Goal: Task Accomplishment & Management: Manage account settings

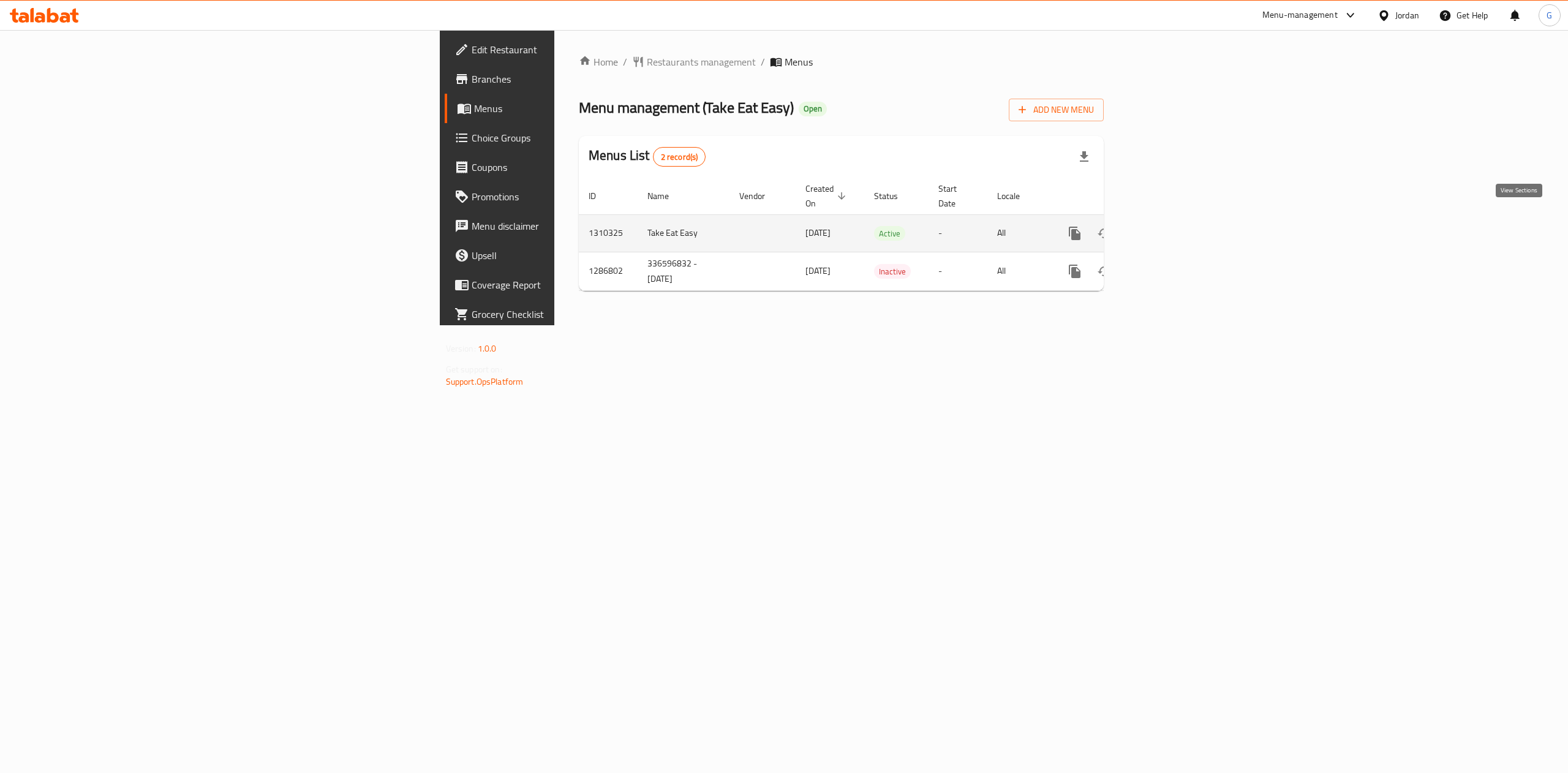
click at [1170, 226] on icon "enhanced table" at bounding box center [1162, 233] width 14 height 14
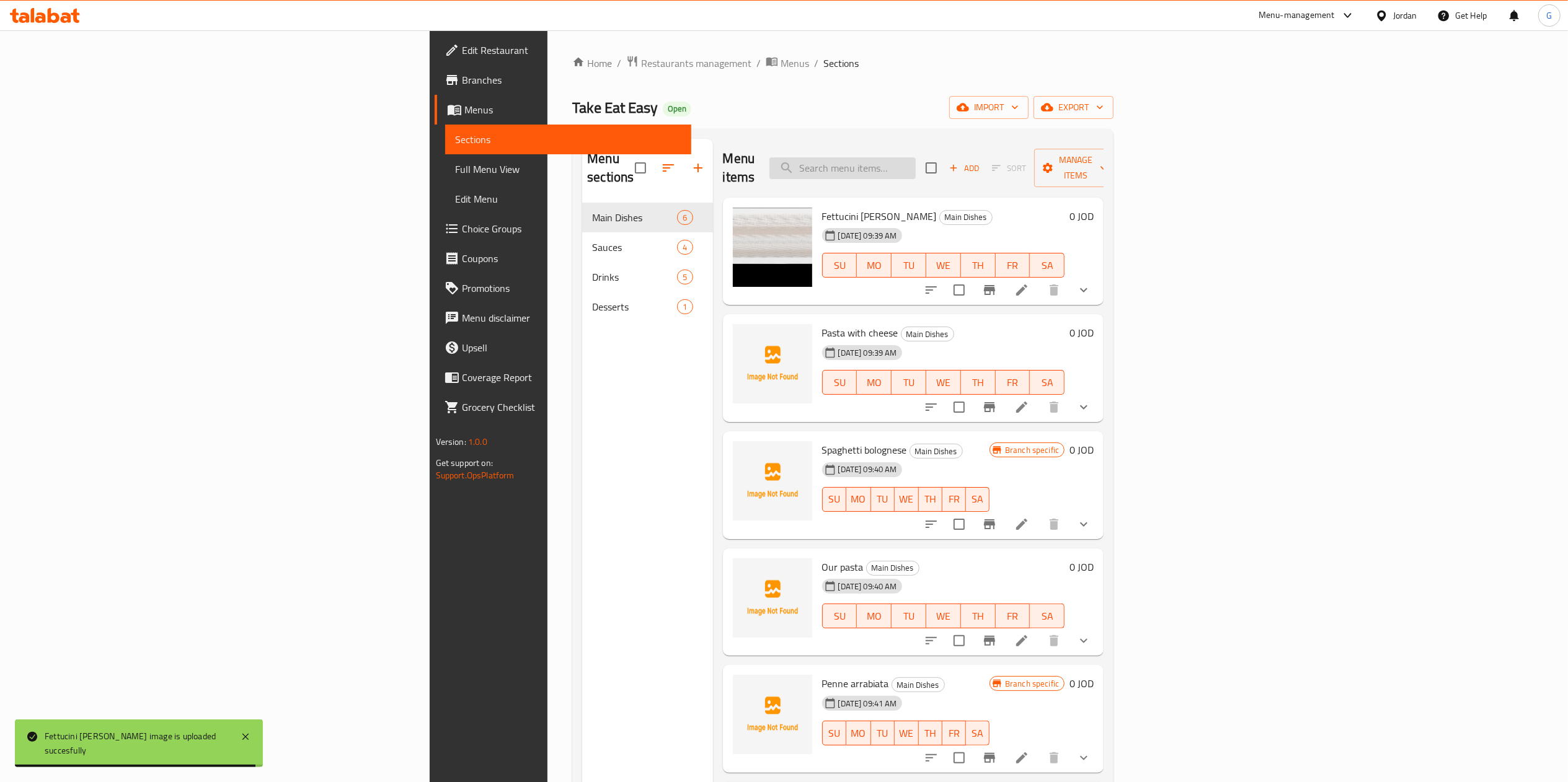
click at [916, 157] on input "search" at bounding box center [843, 168] width 146 height 22
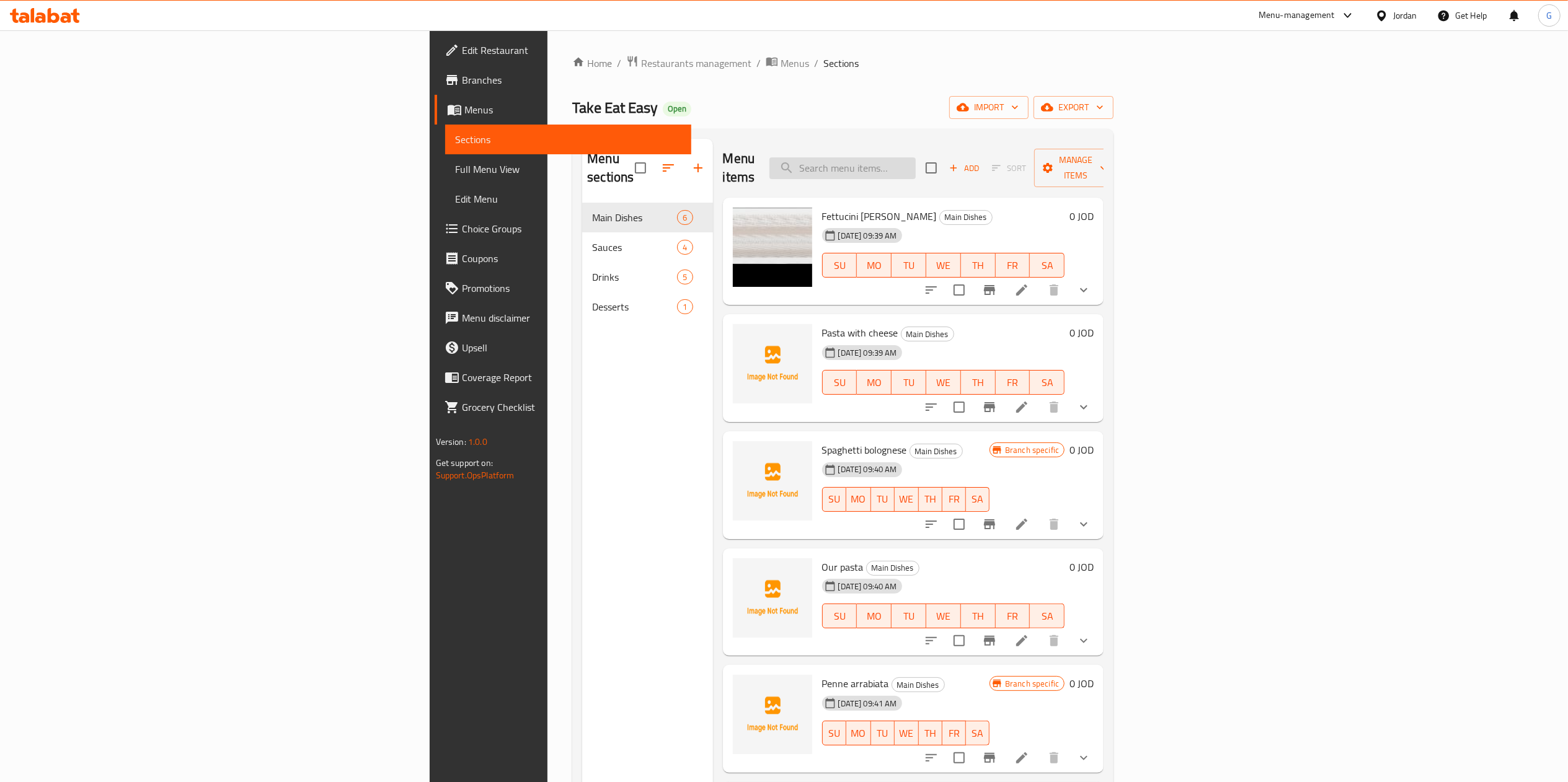
type input "s"
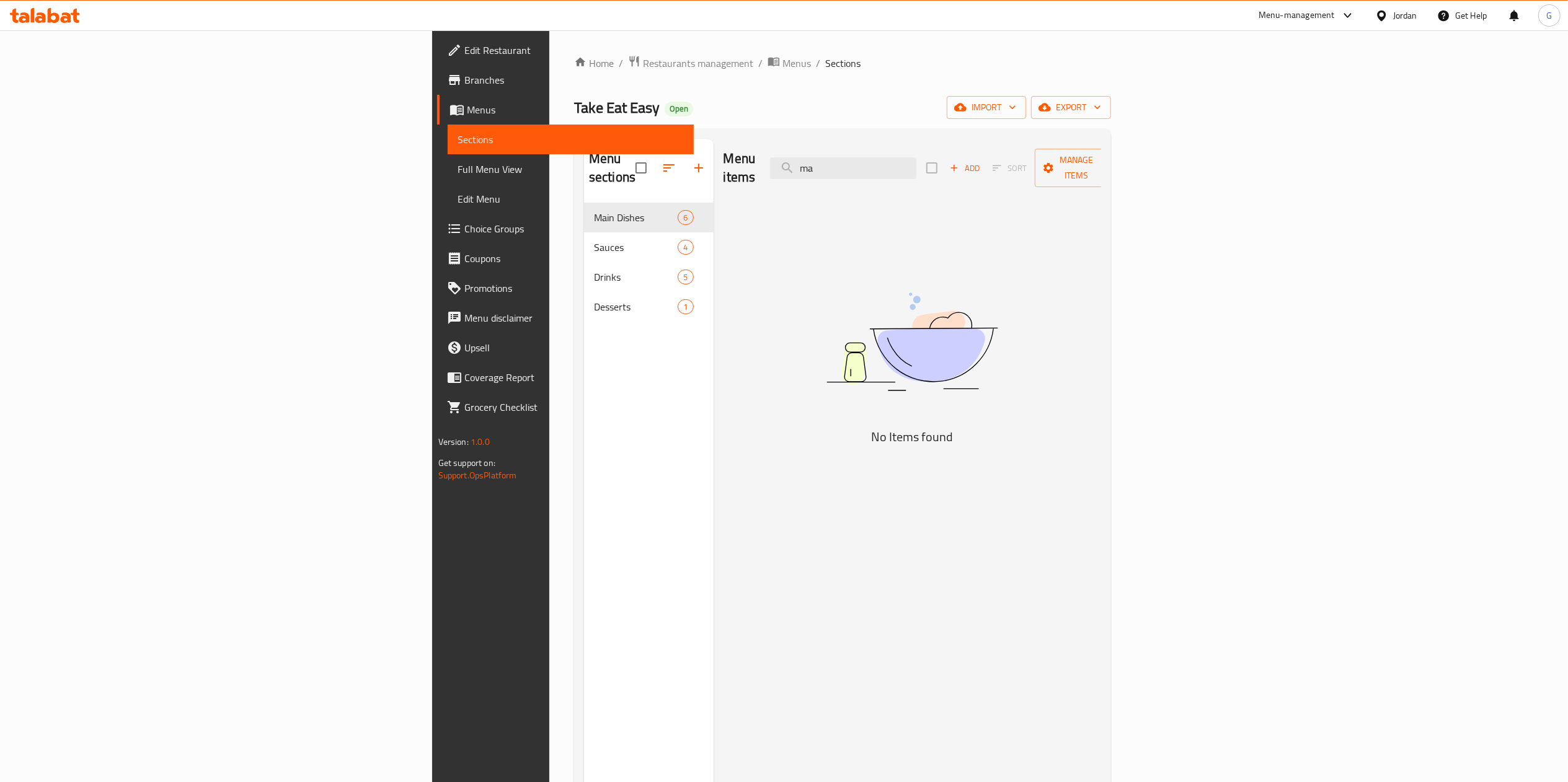
type input "m"
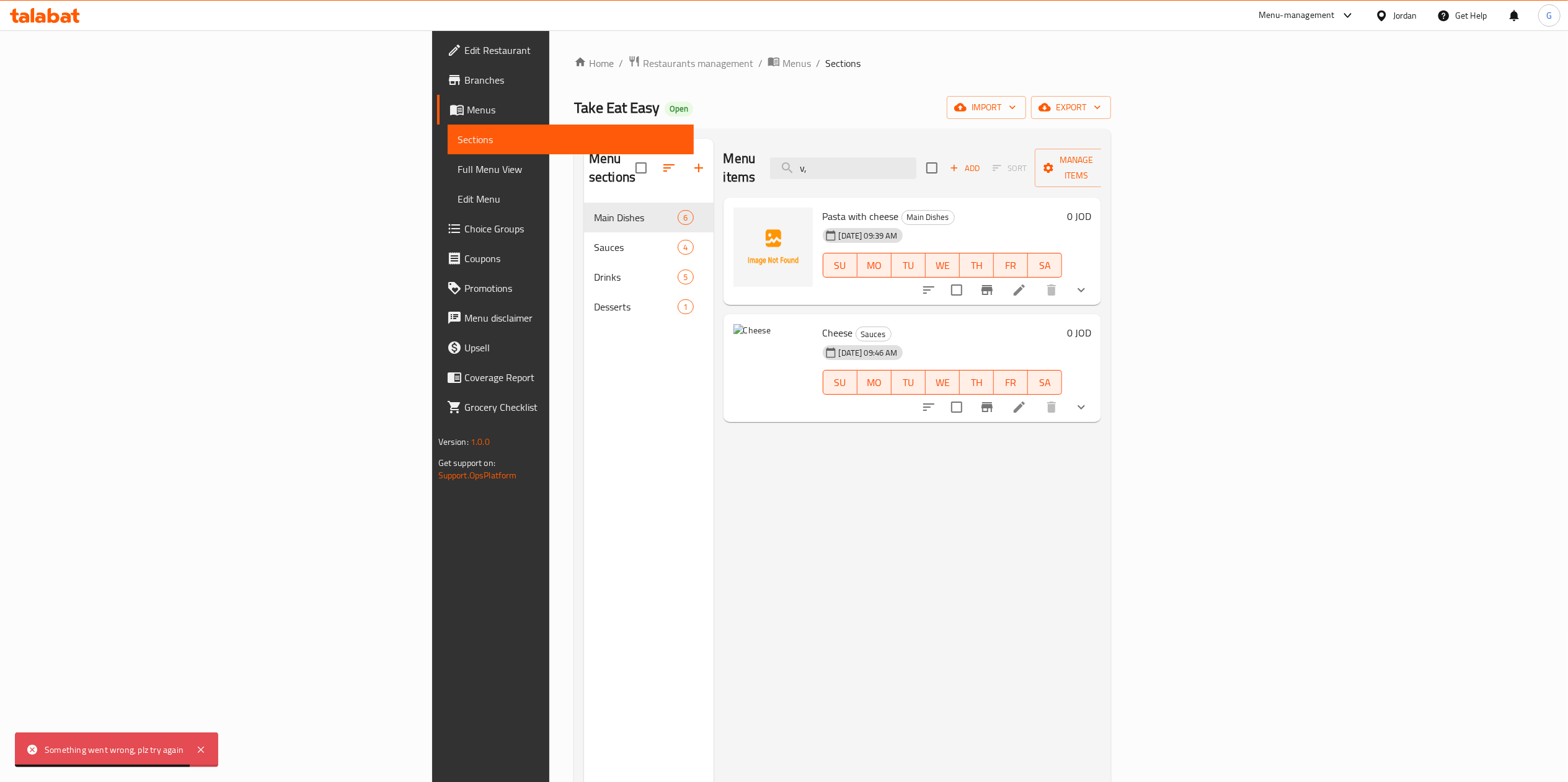
type input "v"
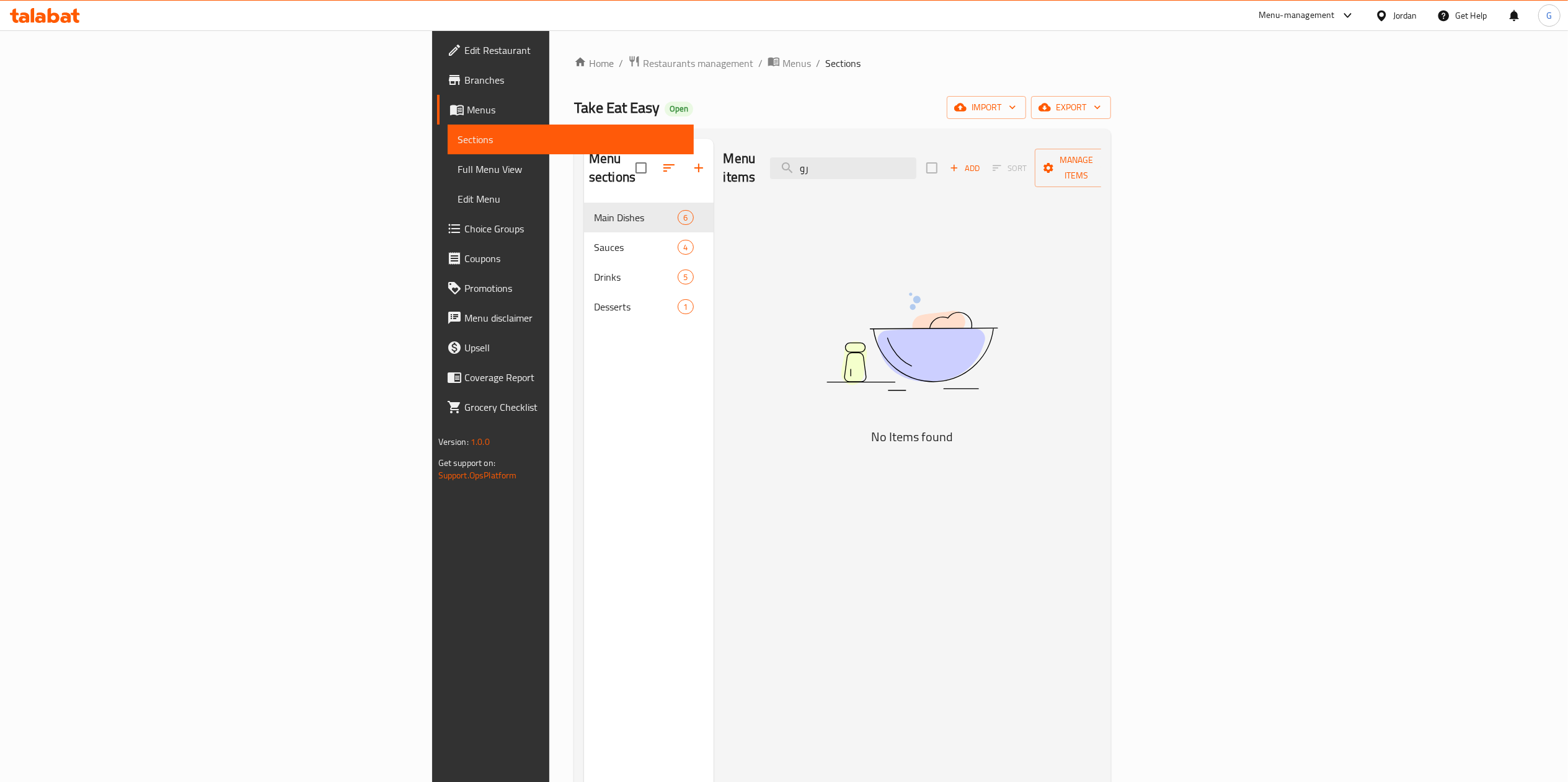
type input "ر"
type input "r"
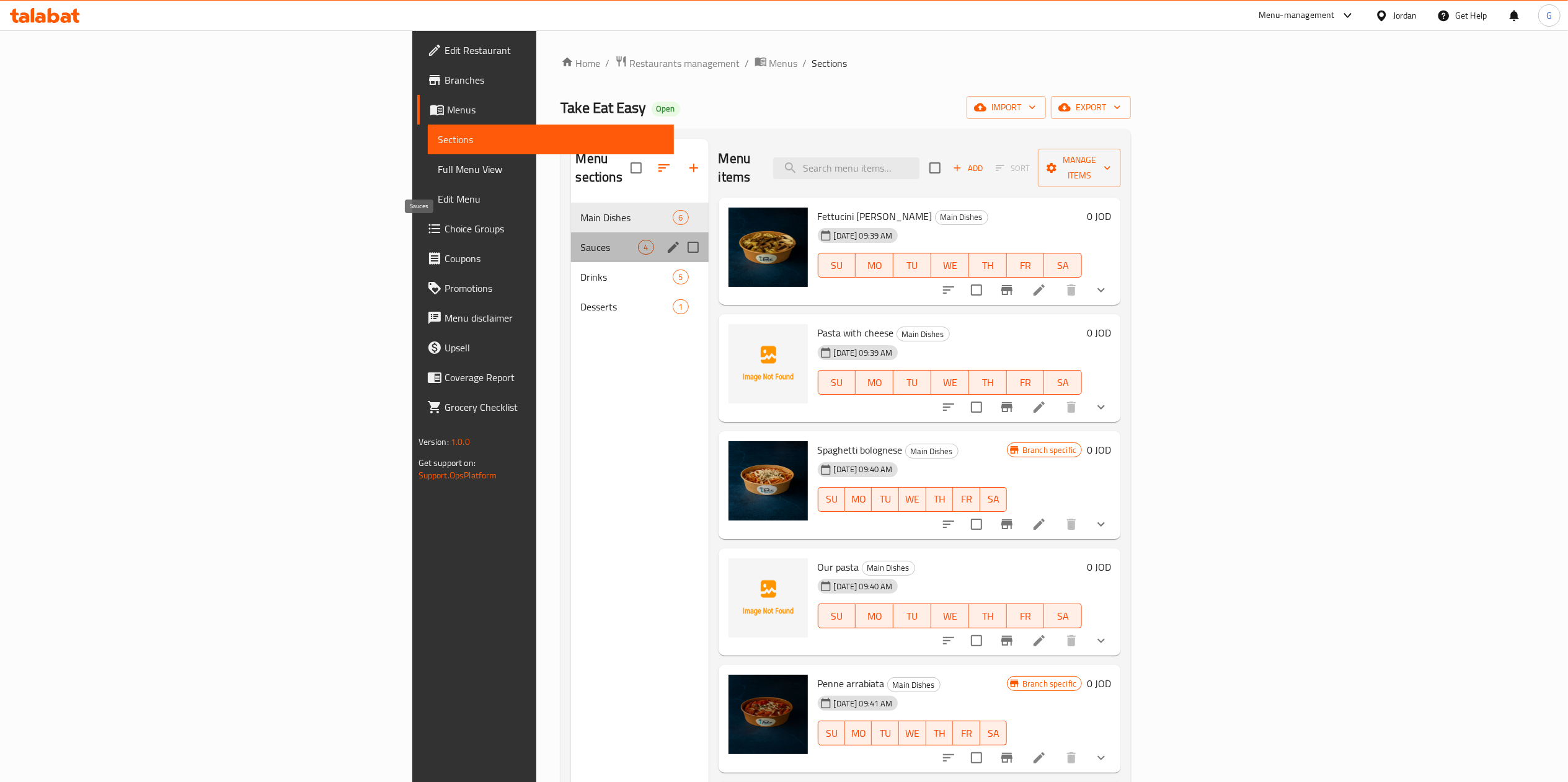
click at [581, 240] on span "Sauces" at bounding box center [610, 247] width 58 height 15
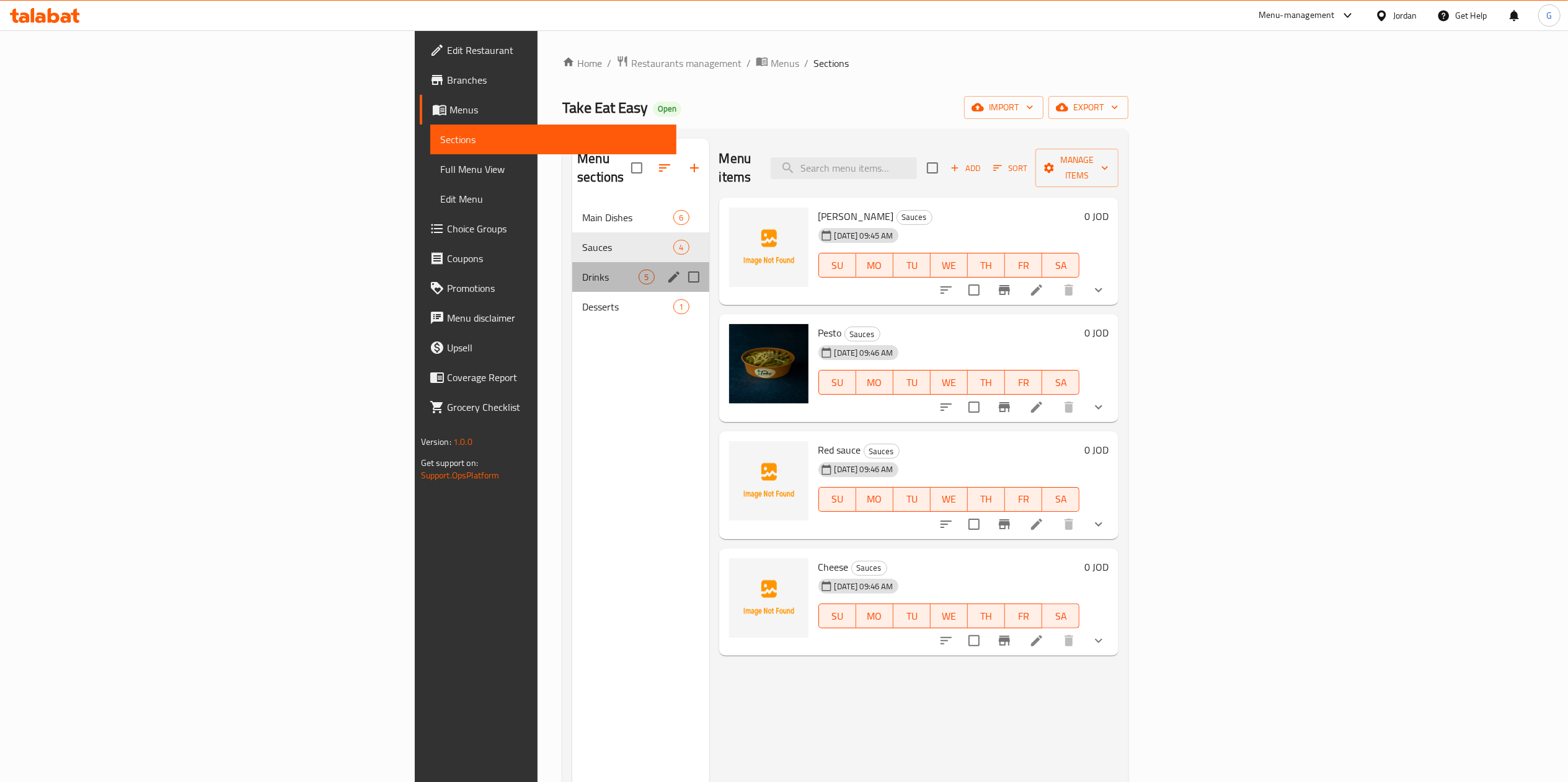
click at [572, 272] on div "Drinks 5" at bounding box center [640, 277] width 136 height 30
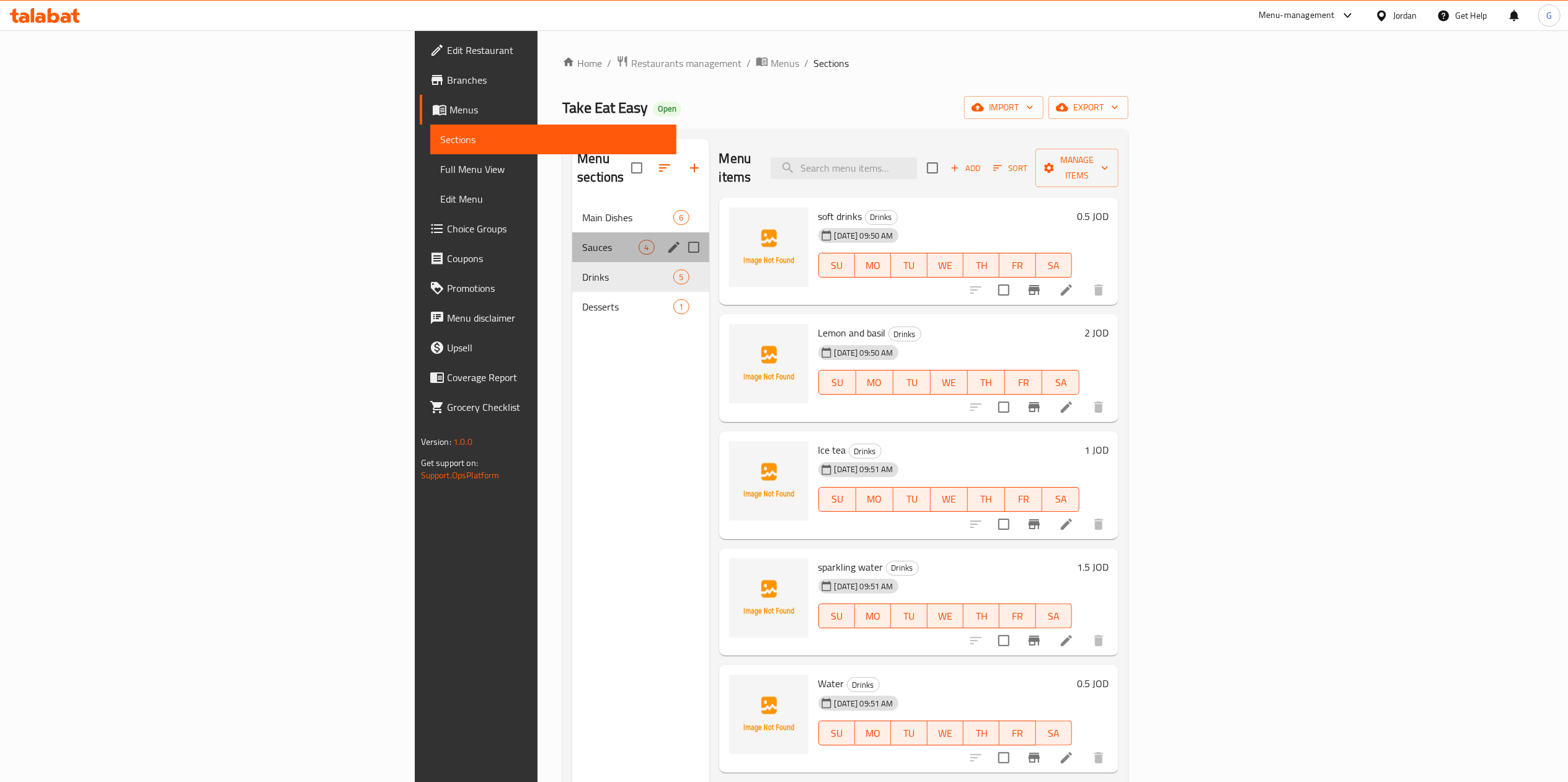
click at [572, 232] on div "Sauces 4" at bounding box center [640, 247] width 136 height 30
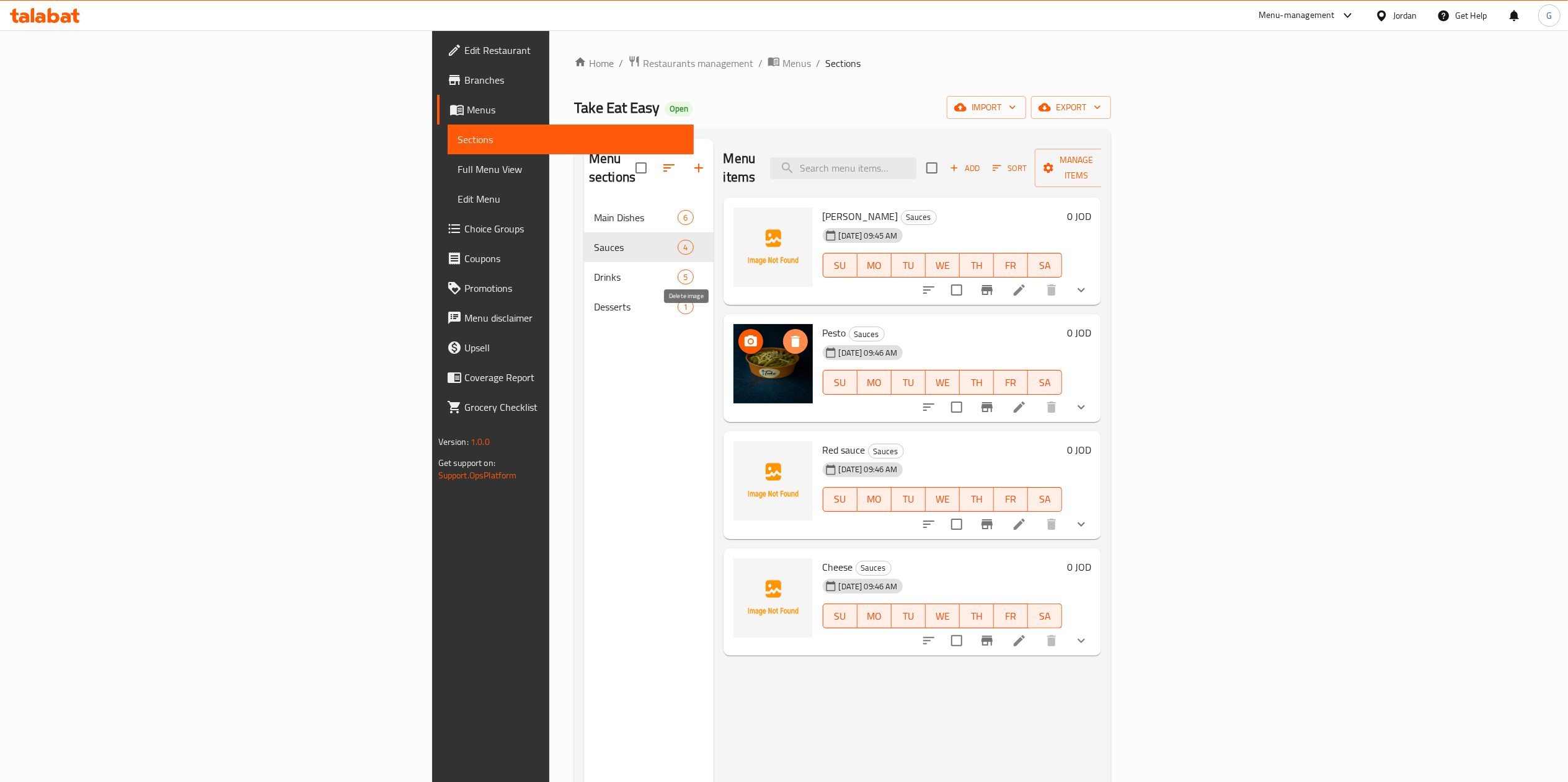
click at [791, 336] on icon "delete image" at bounding box center [796, 342] width 9 height 11
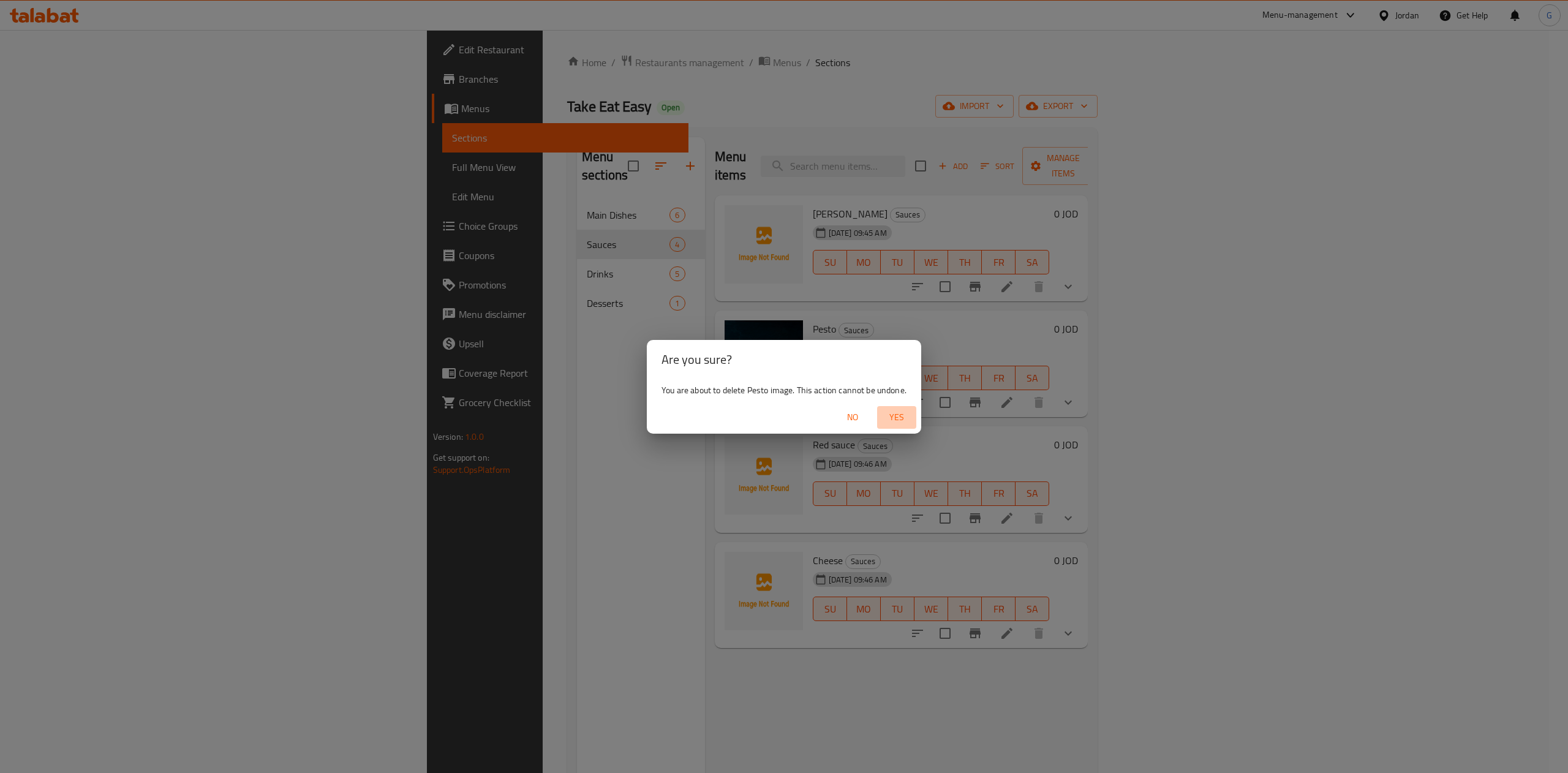
click at [903, 425] on span "Yes" at bounding box center [897, 418] width 30 height 15
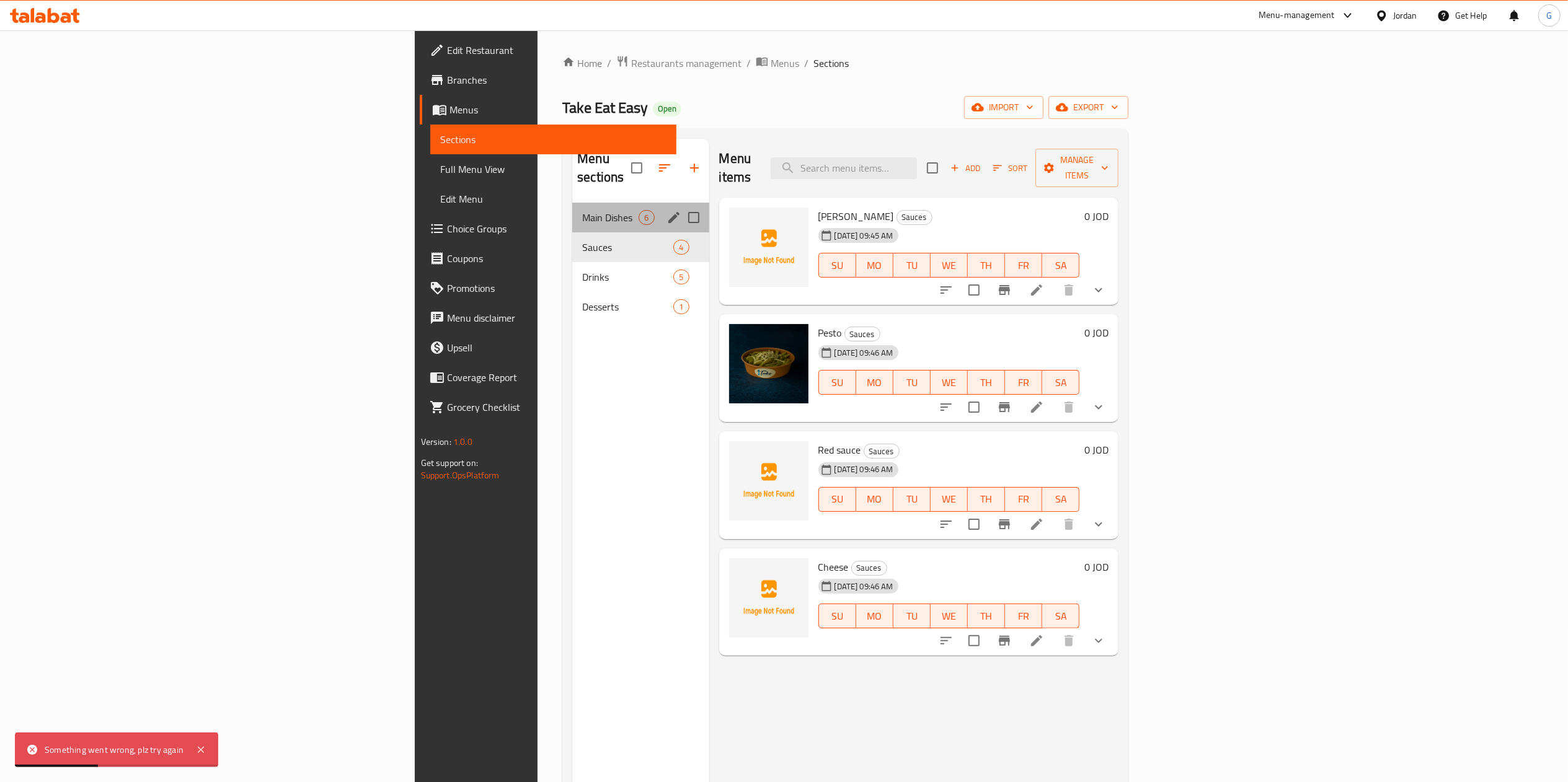
click at [572, 203] on div "Main Dishes 6" at bounding box center [640, 218] width 136 height 30
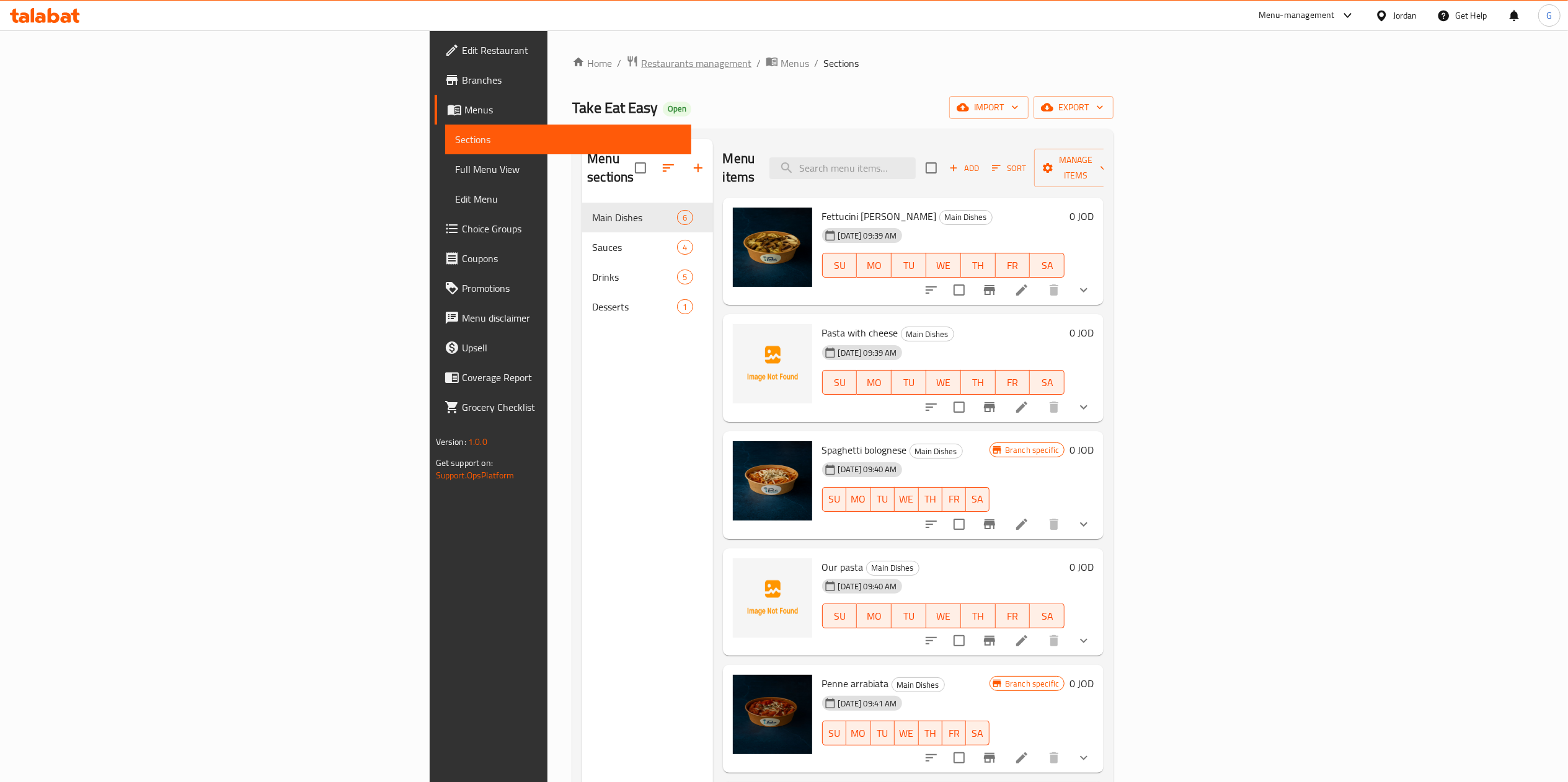
click at [641, 62] on span "Restaurants management" at bounding box center [696, 63] width 110 height 15
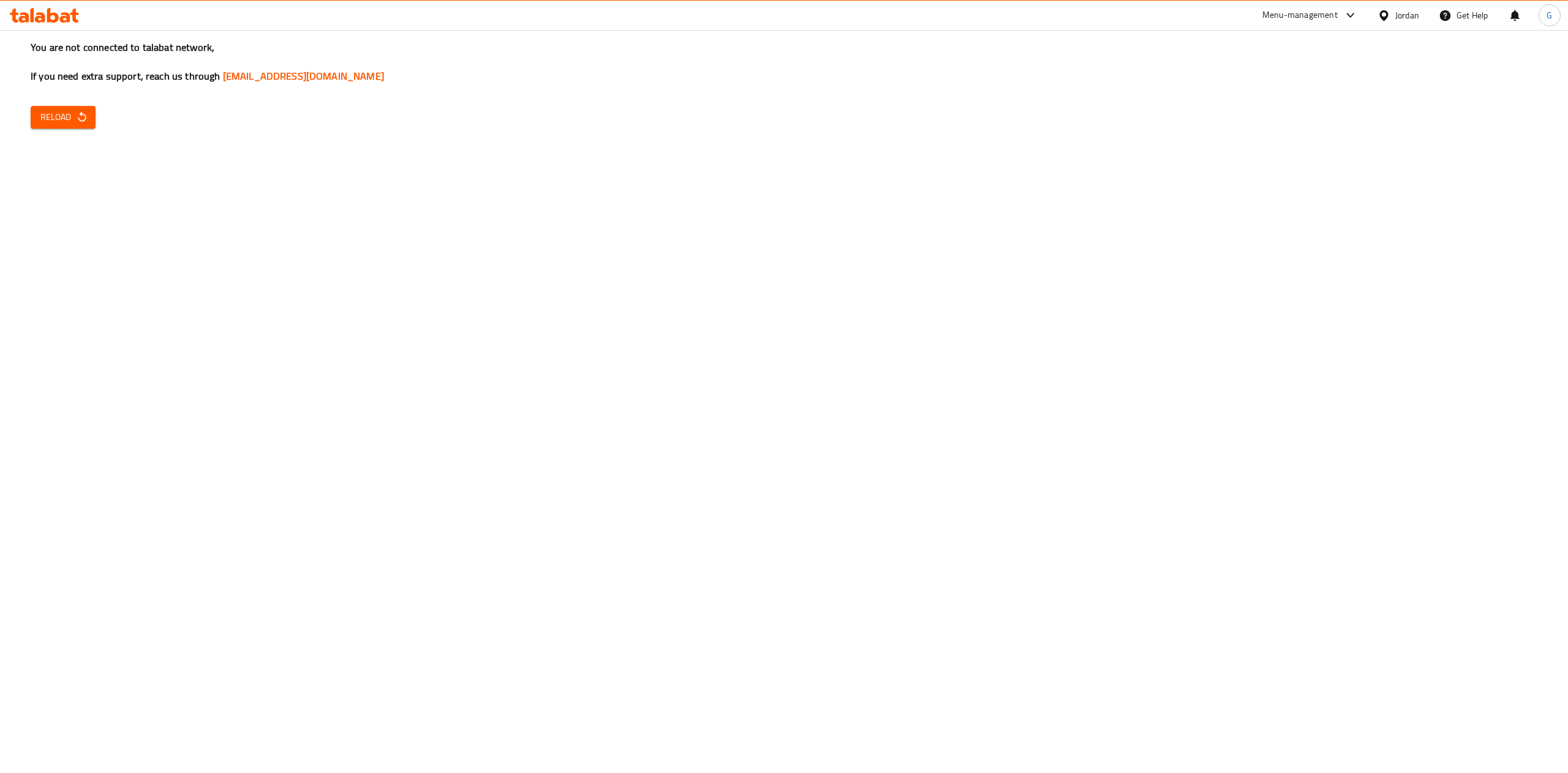
click at [69, 114] on span "Reload" at bounding box center [63, 117] width 45 height 15
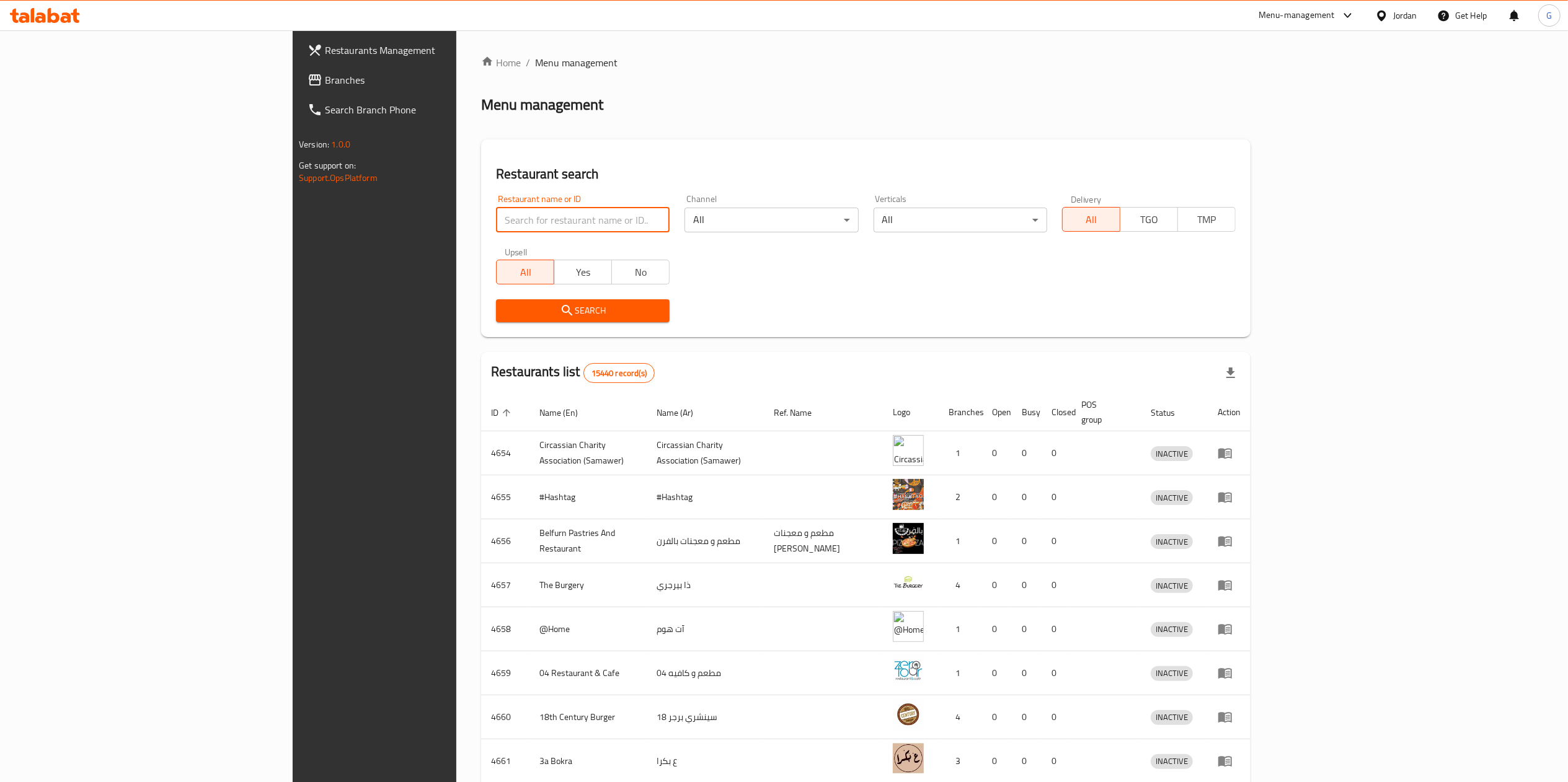
click at [496, 223] on input "search" at bounding box center [583, 220] width 174 height 25
type input "سر النكهة"
click button "Search" at bounding box center [583, 311] width 174 height 23
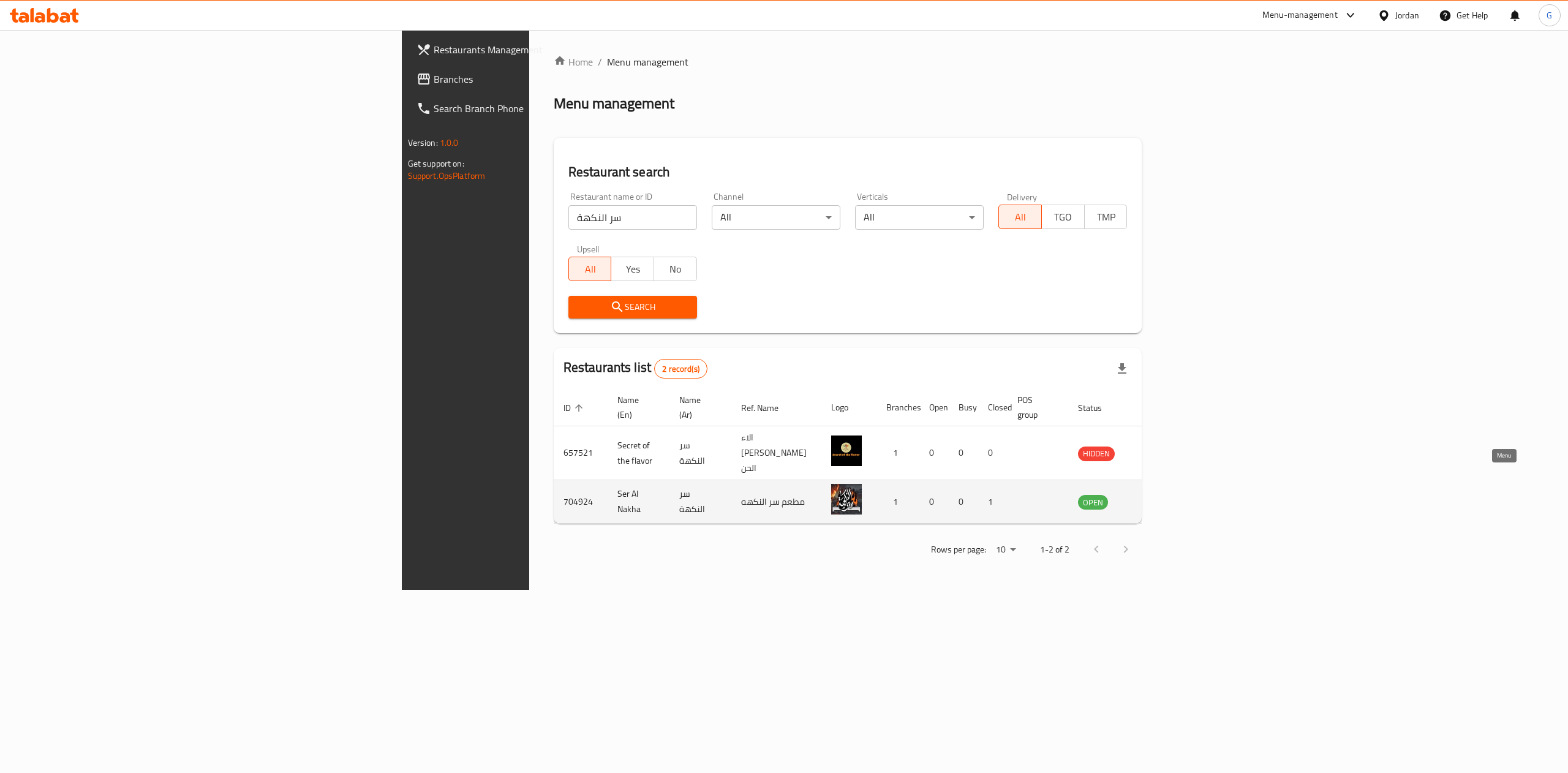
click at [1157, 494] on icon "enhanced table" at bounding box center [1149, 501] width 14 height 14
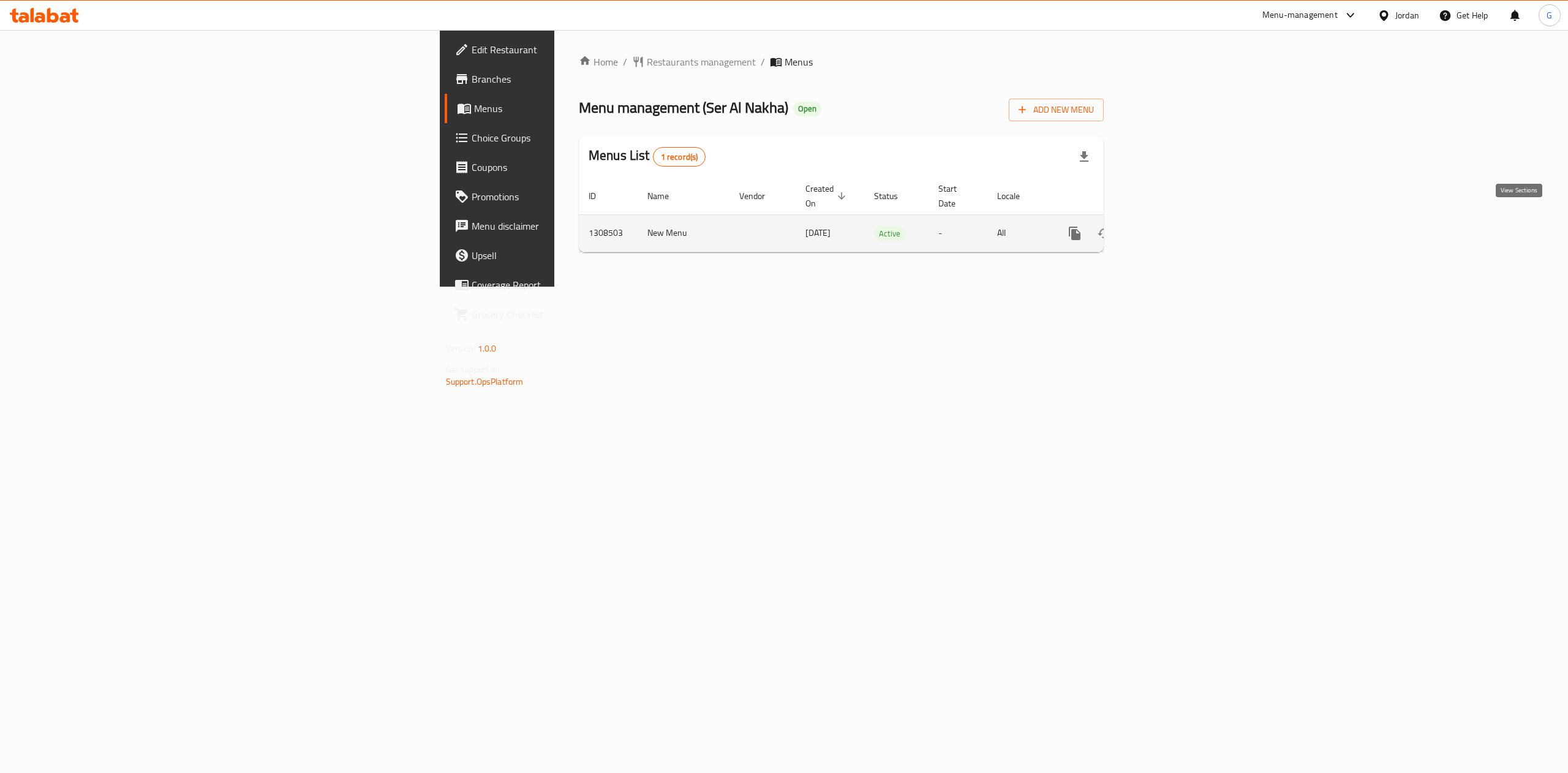
click at [1178, 219] on link "enhanced table" at bounding box center [1162, 233] width 30 height 30
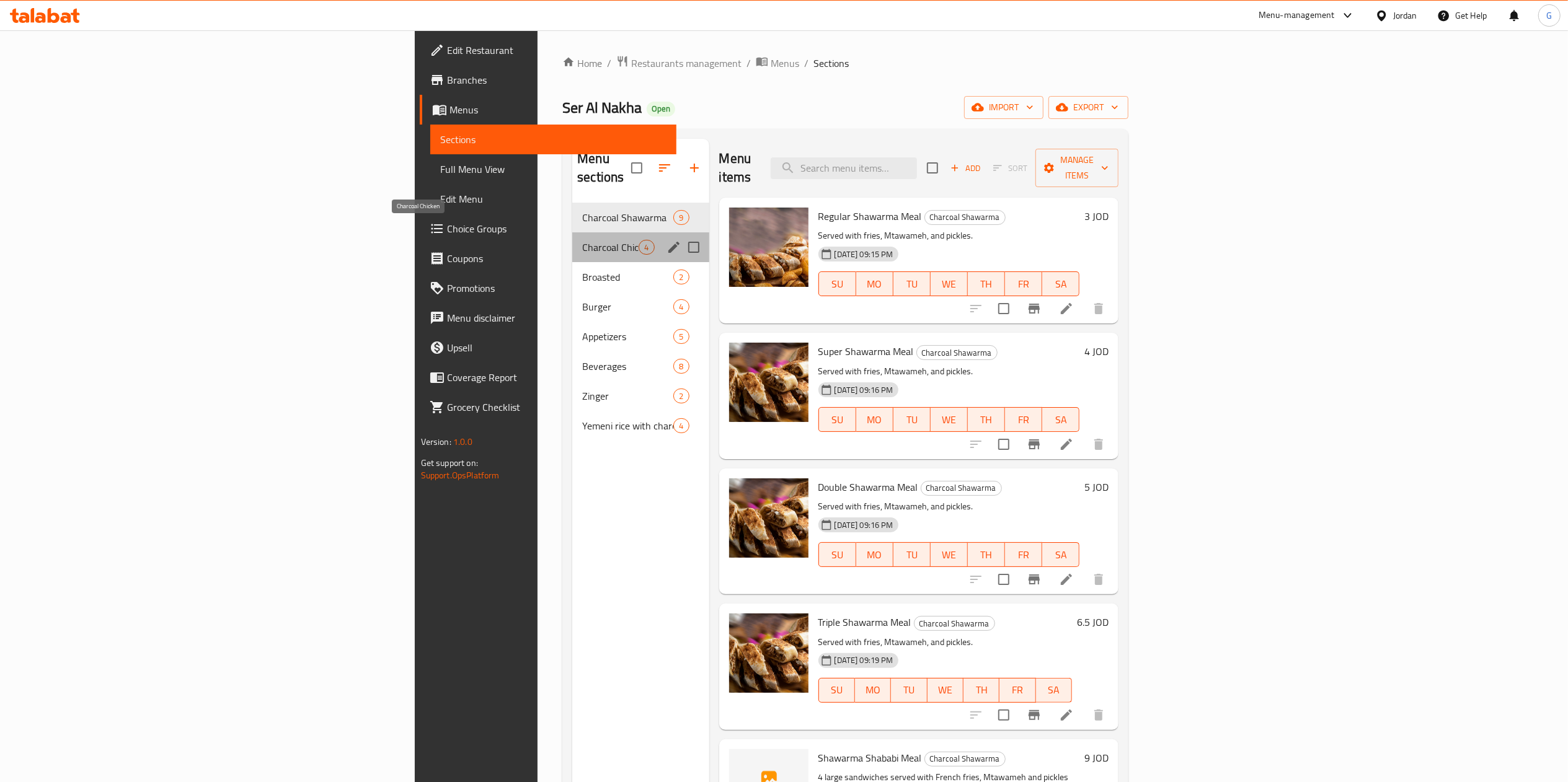
click at [583, 240] on span "Charcoal Chicken" at bounding box center [611, 247] width 57 height 15
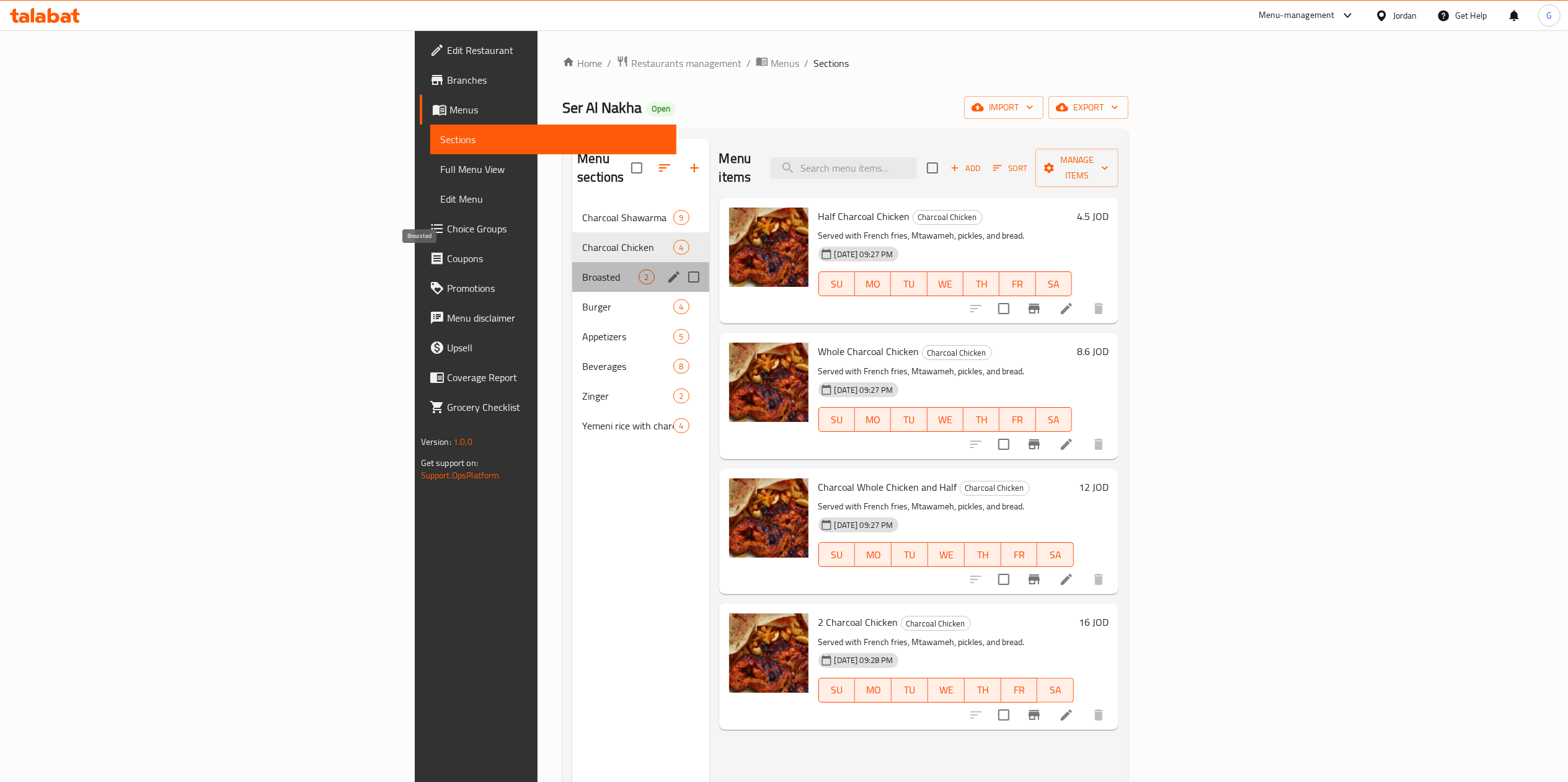
click at [583, 270] on span "Broasted" at bounding box center [611, 277] width 57 height 15
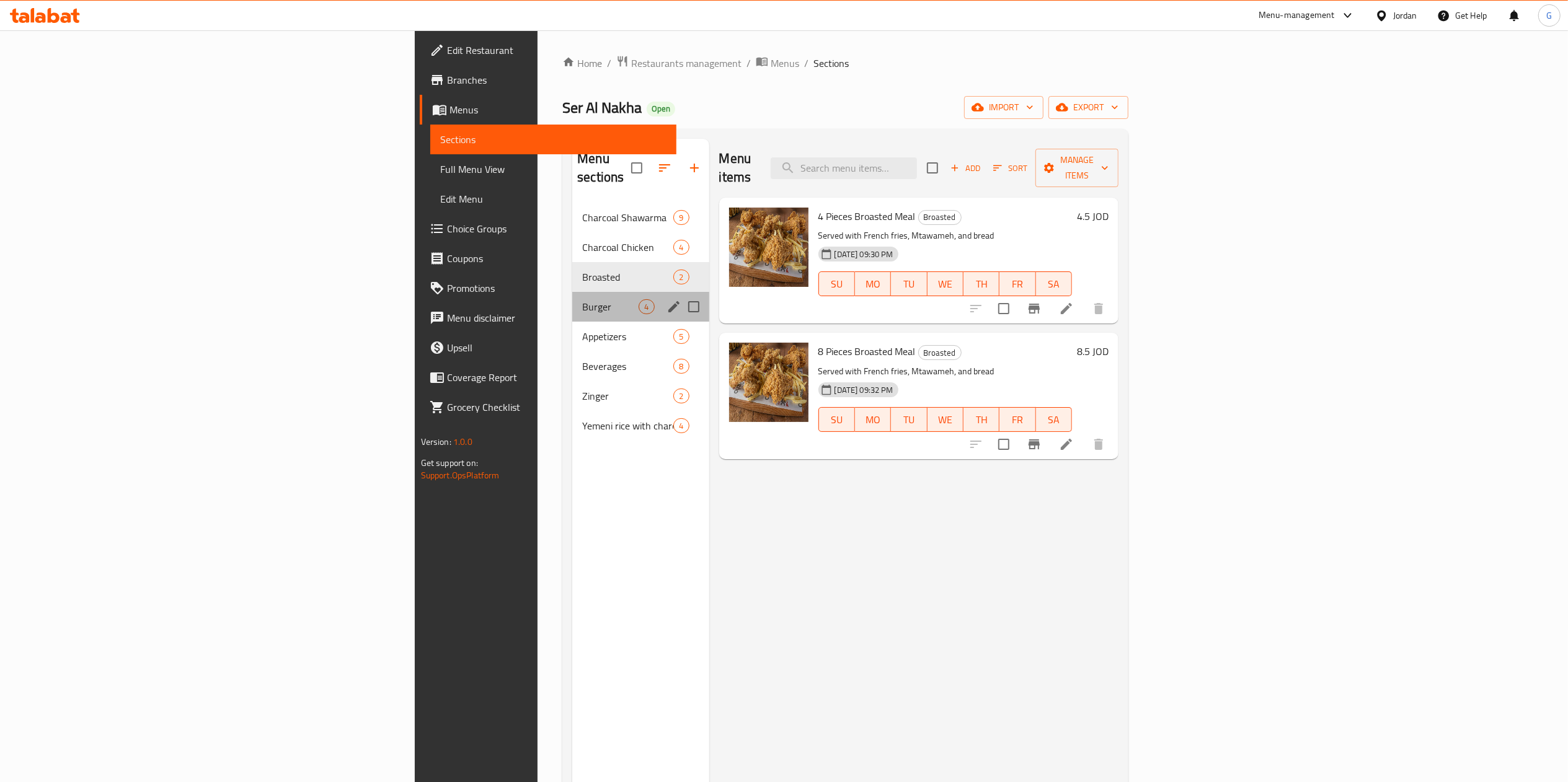
click at [572, 301] on div "Burger 4" at bounding box center [640, 307] width 136 height 30
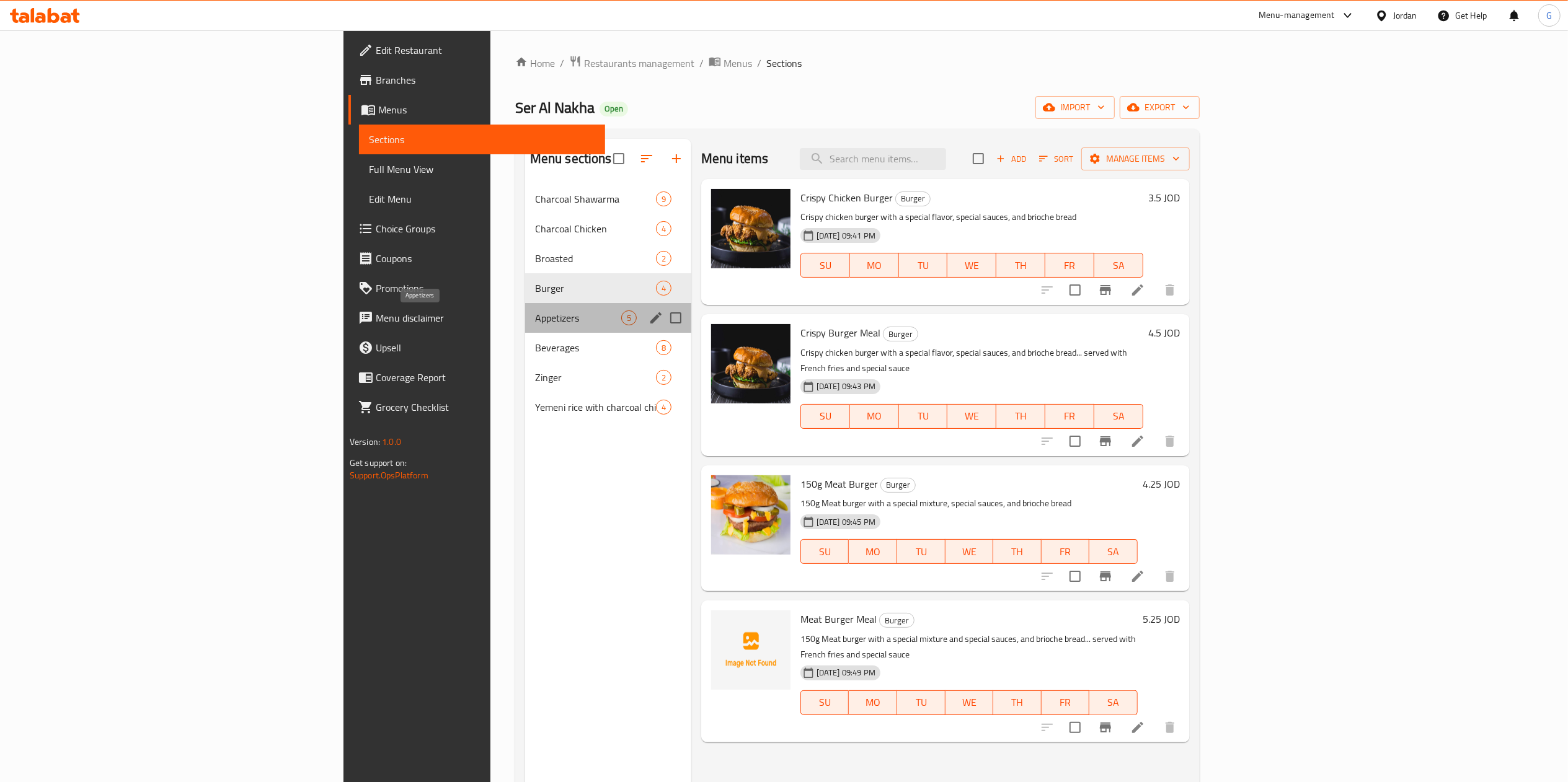
click at [535, 311] on span "Appetizers" at bounding box center [578, 318] width 86 height 15
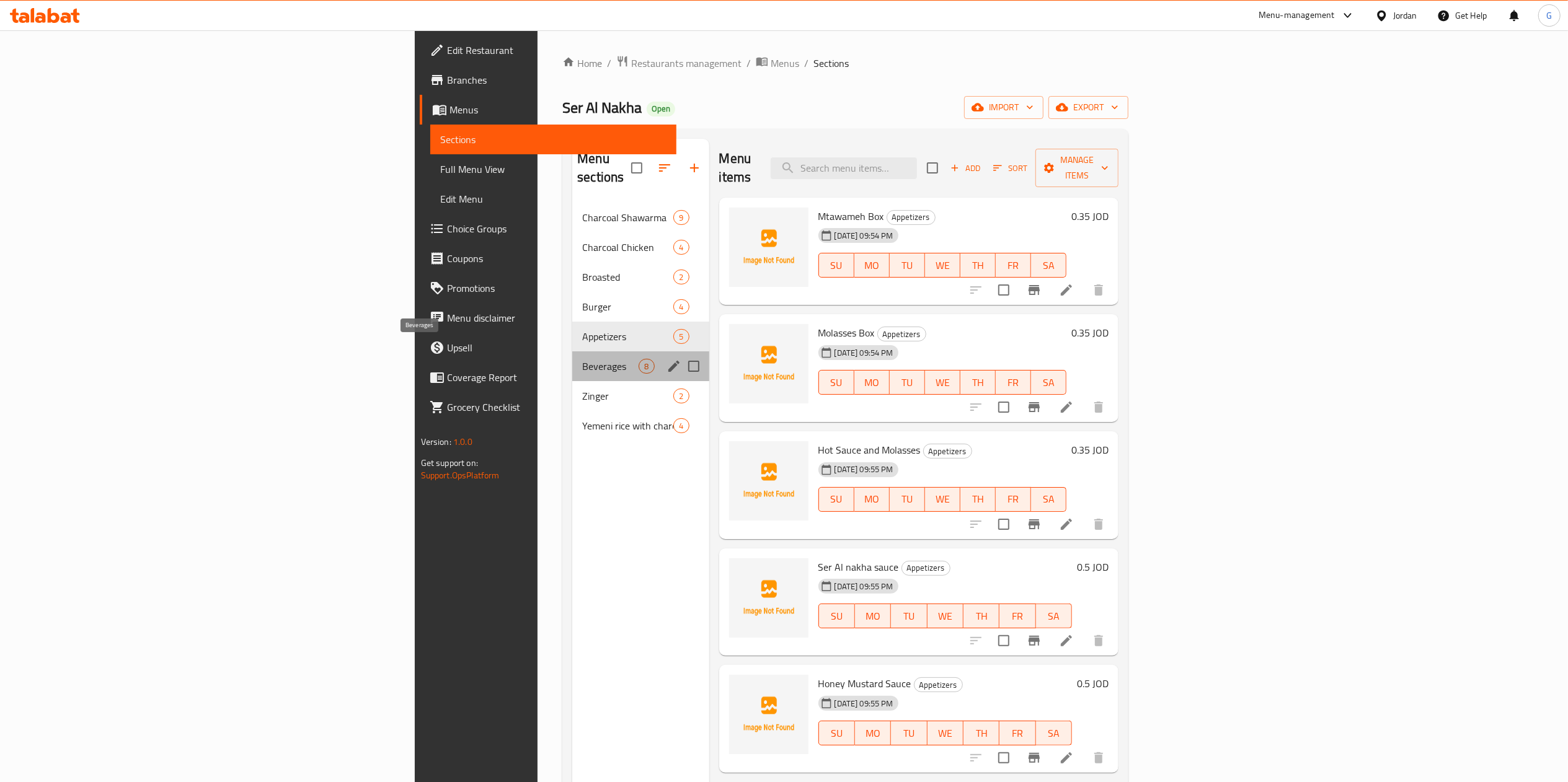
click at [583, 359] on span "Beverages" at bounding box center [611, 366] width 57 height 15
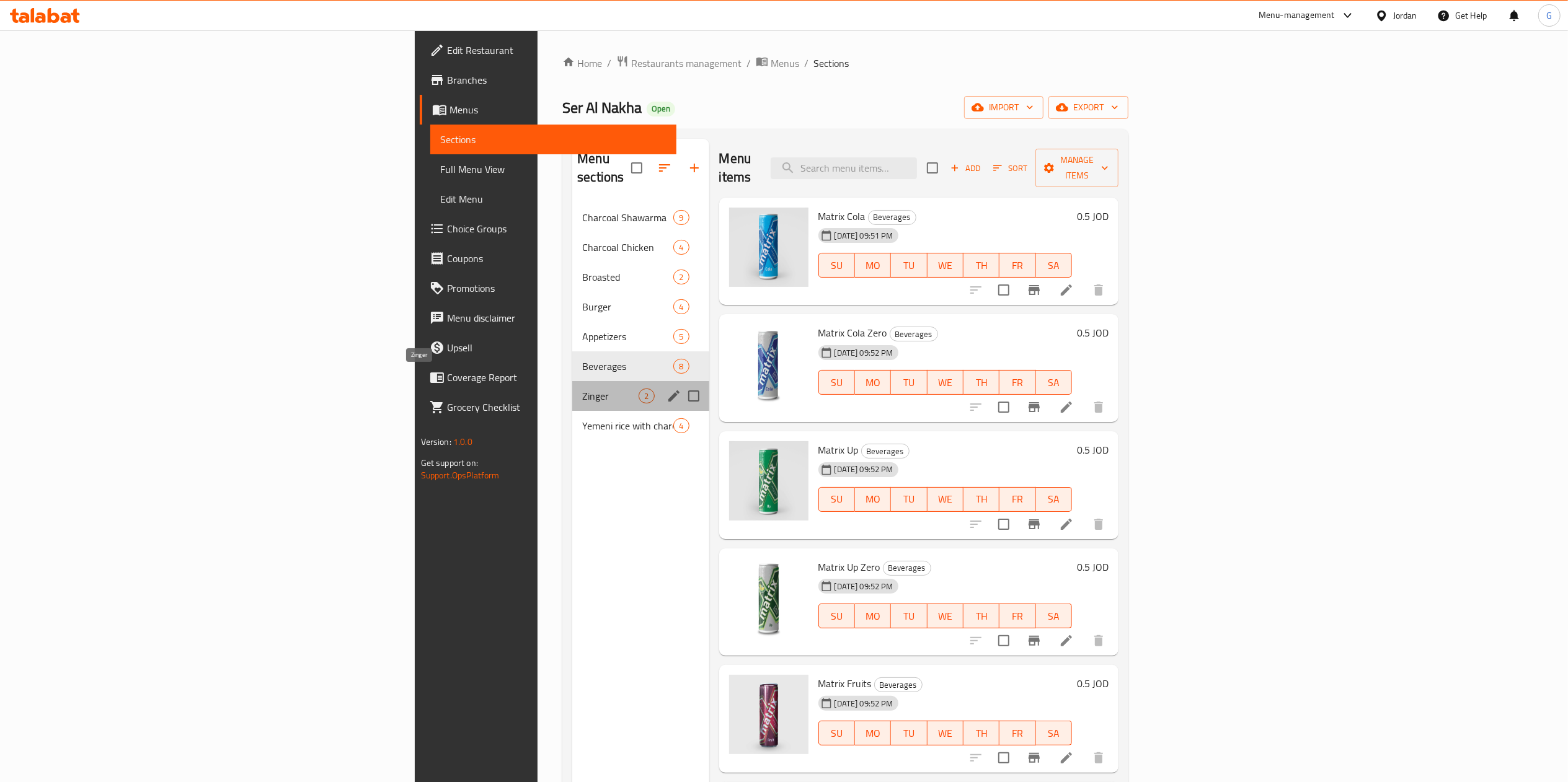
click at [583, 389] on span "Zinger" at bounding box center [611, 396] width 57 height 15
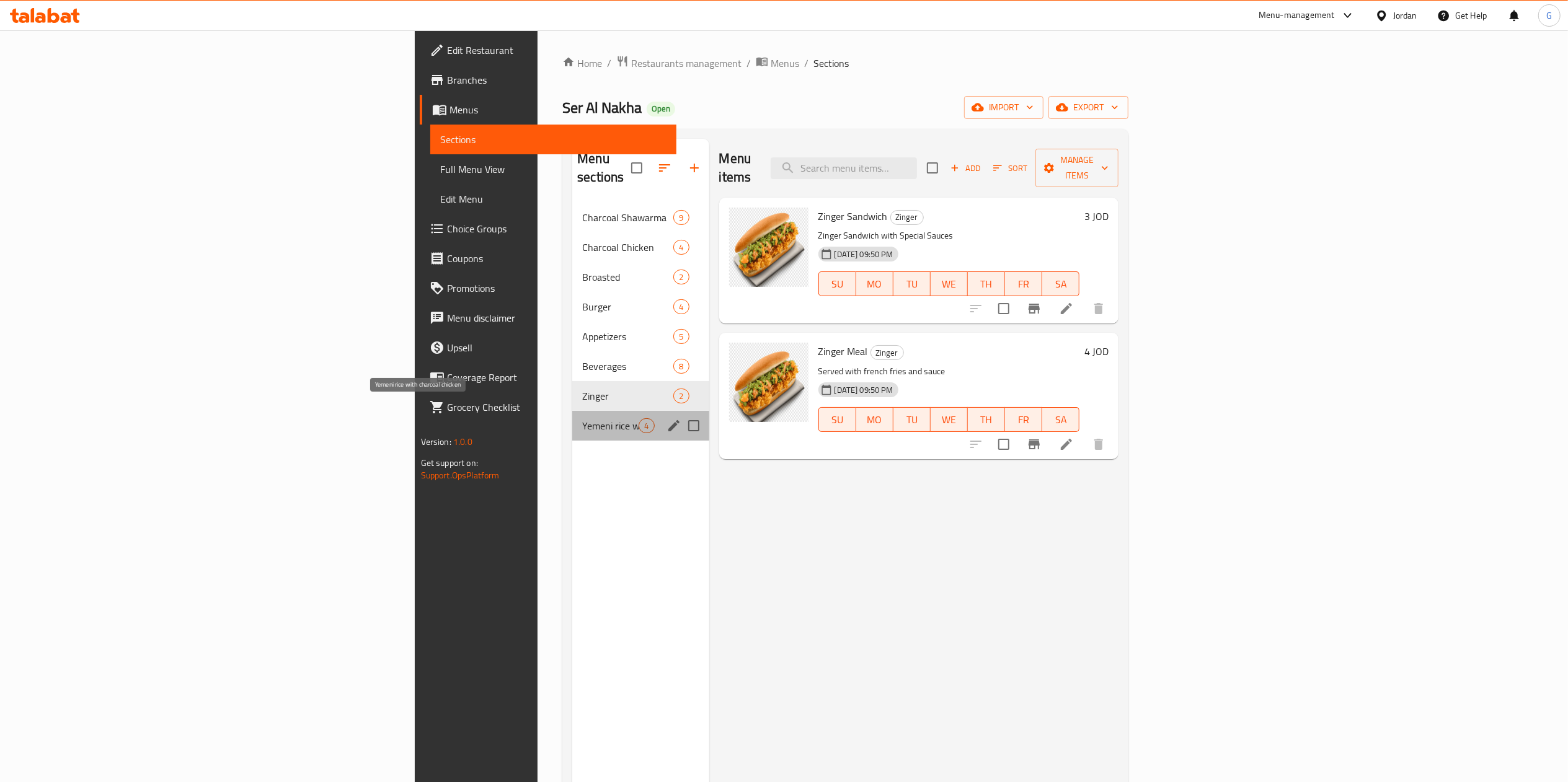
click at [583, 418] on span "Yemeni rice with charcoal chicken" at bounding box center [611, 425] width 57 height 15
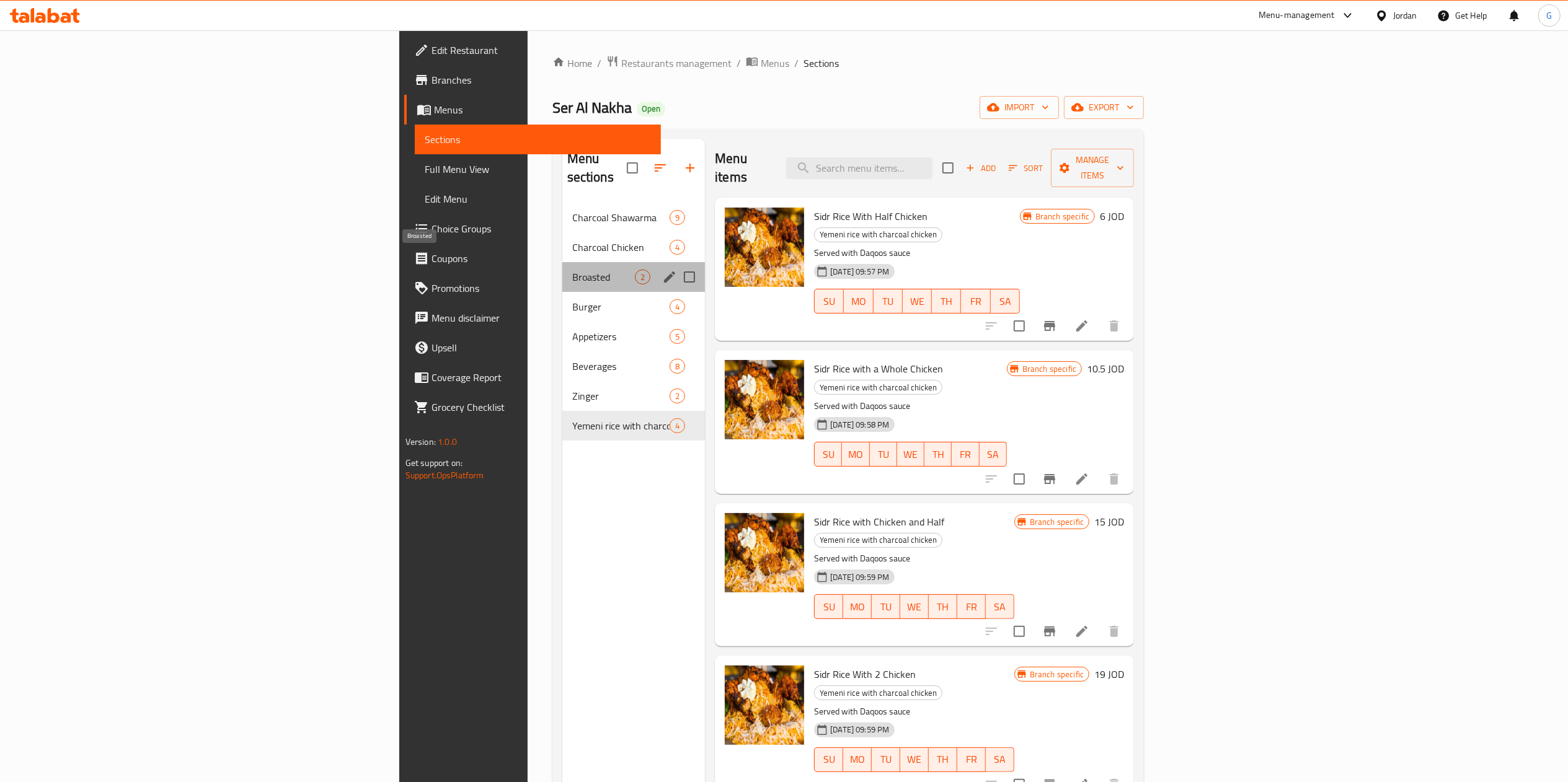
click at [572, 270] on span "Broasted" at bounding box center [604, 277] width 62 height 15
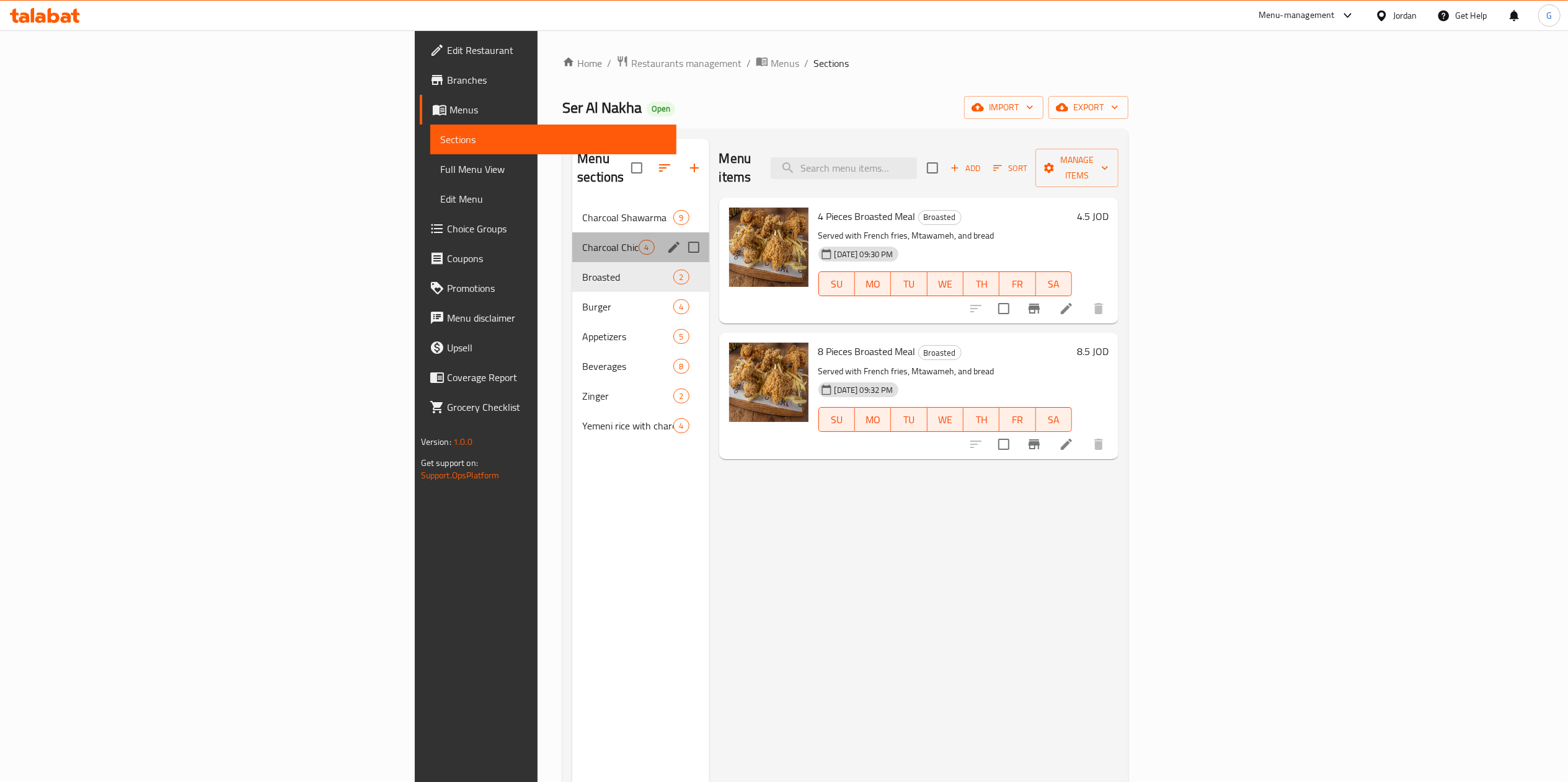
click at [572, 232] on div "Charcoal Chicken 4" at bounding box center [640, 247] width 136 height 30
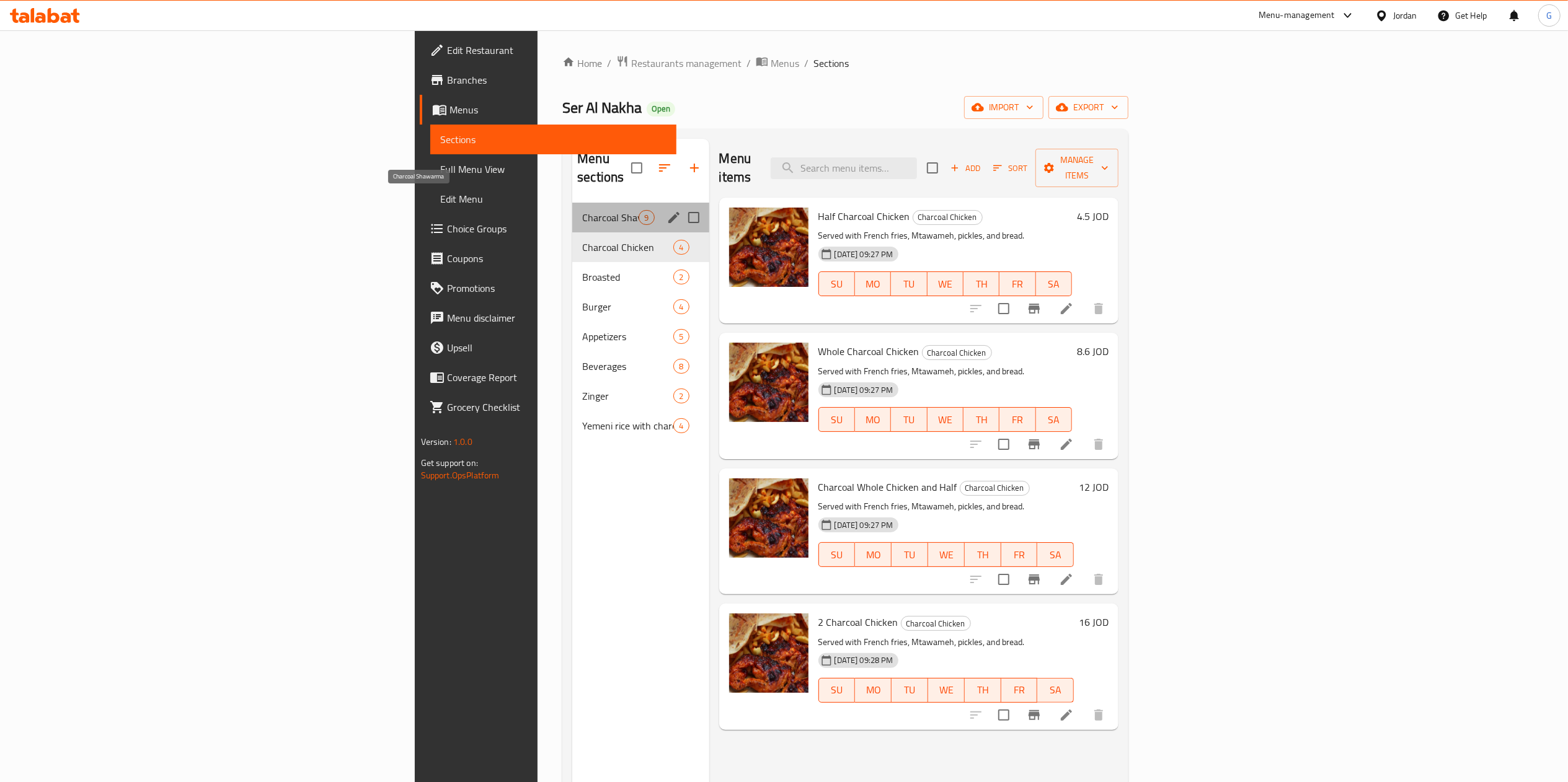
click at [583, 210] on span "Charcoal Shawarma" at bounding box center [611, 217] width 57 height 15
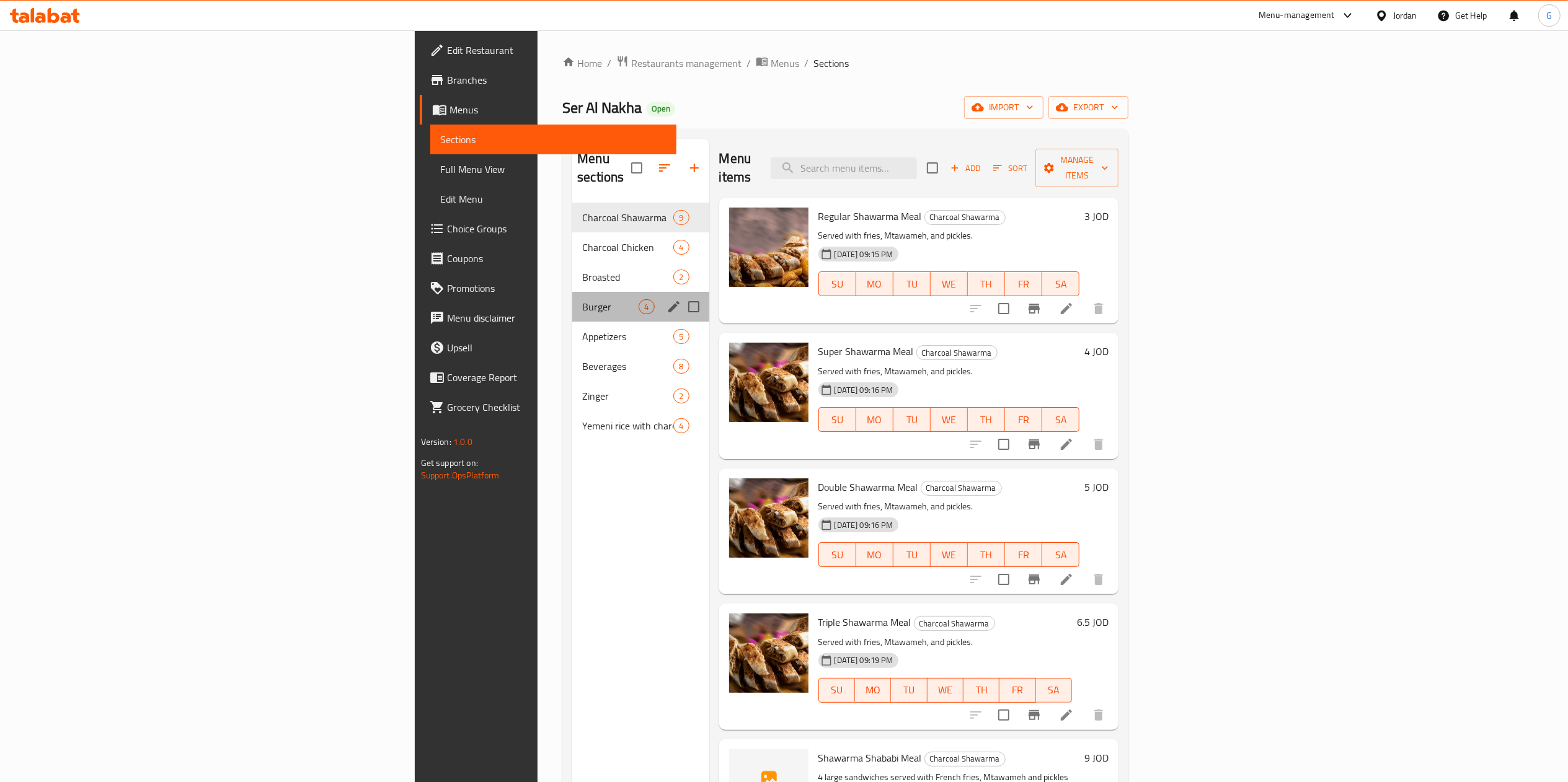
click at [572, 297] on div "Burger 4" at bounding box center [640, 307] width 136 height 30
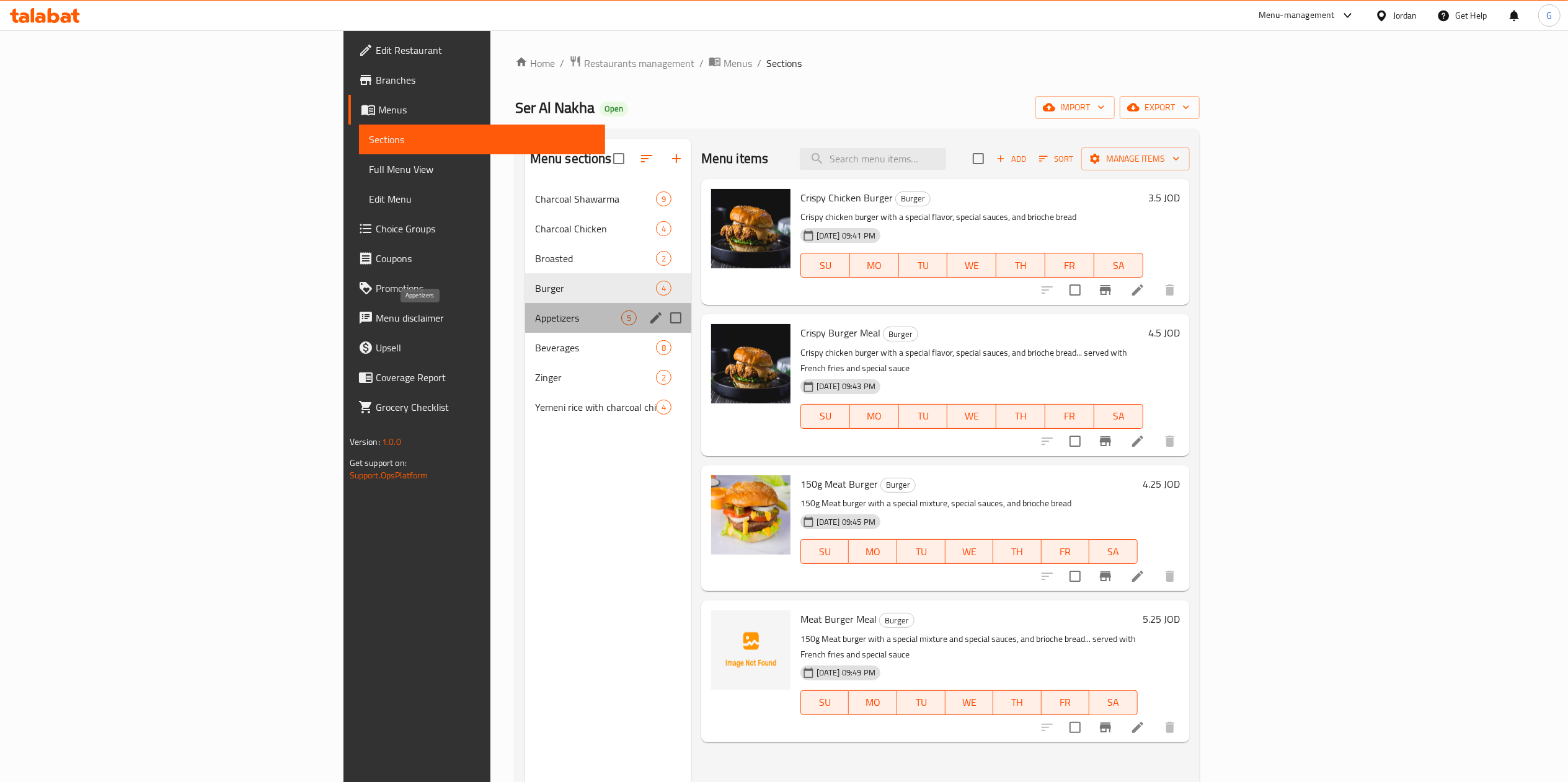
click at [535, 314] on span "Appetizers" at bounding box center [578, 318] width 86 height 15
